Goal: Navigation & Orientation: Go to known website

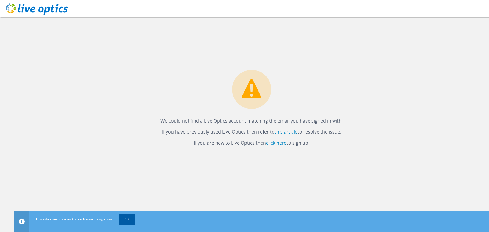
click at [131, 220] on link "OK" at bounding box center [127, 219] width 16 height 10
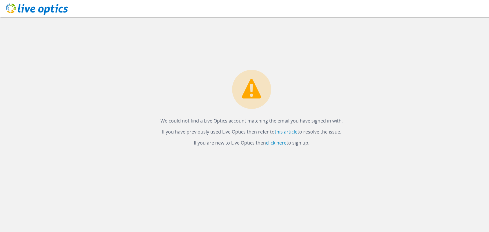
click at [280, 143] on link "click here" at bounding box center [276, 143] width 21 height 6
click at [286, 131] on link "this article" at bounding box center [286, 132] width 23 height 6
click at [14, 10] on icon at bounding box center [37, 9] width 62 height 12
click at [20, 6] on icon at bounding box center [37, 9] width 62 height 12
